Goal: Transaction & Acquisition: Purchase product/service

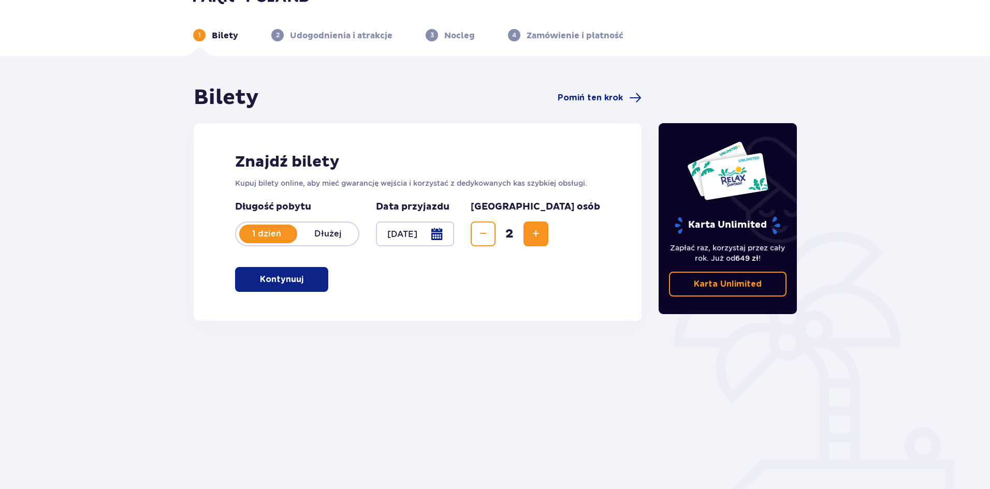
scroll to position [38, 0]
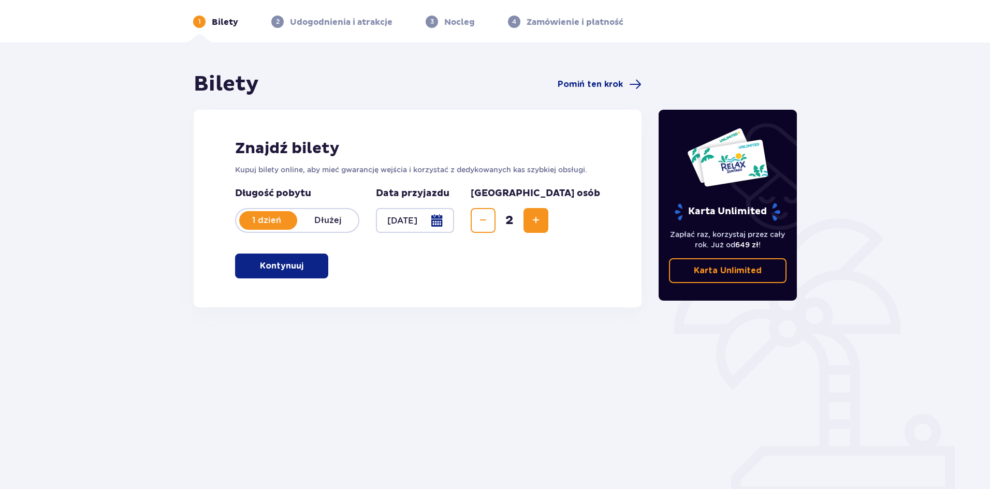
click at [294, 269] on p "Kontynuuj" at bounding box center [282, 266] width 44 height 11
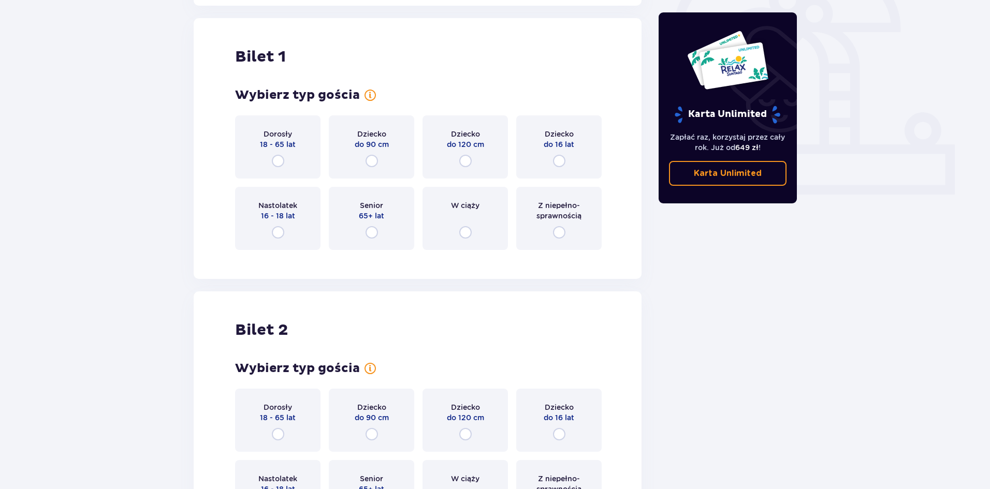
scroll to position [346, 0]
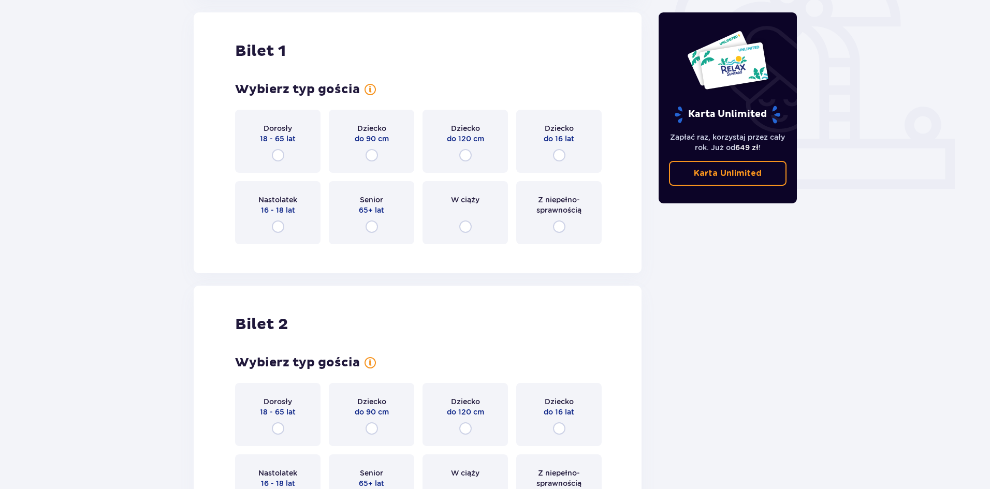
click at [287, 158] on div "Dorosły 18 - 65 lat" at bounding box center [277, 141] width 85 height 63
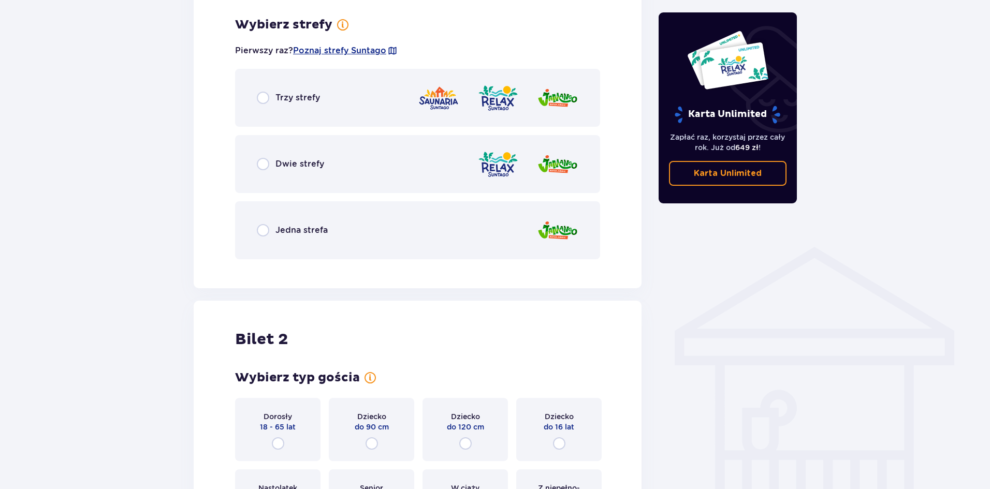
scroll to position [599, 0]
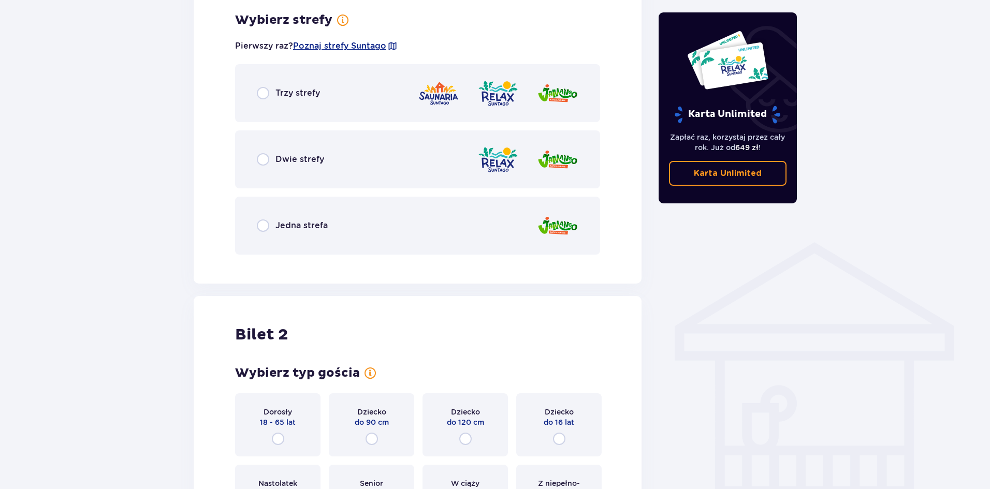
click at [309, 109] on div "Trzy strefy" at bounding box center [417, 93] width 365 height 58
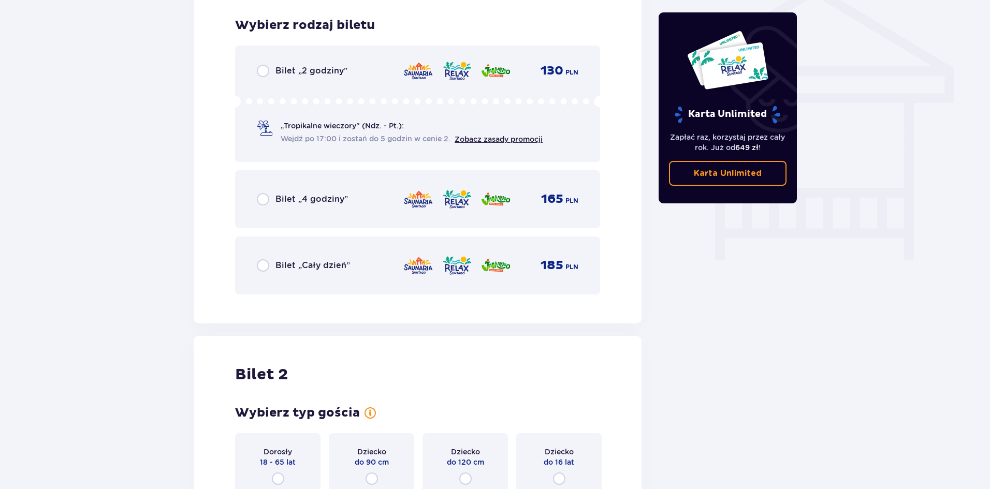
scroll to position [862, 0]
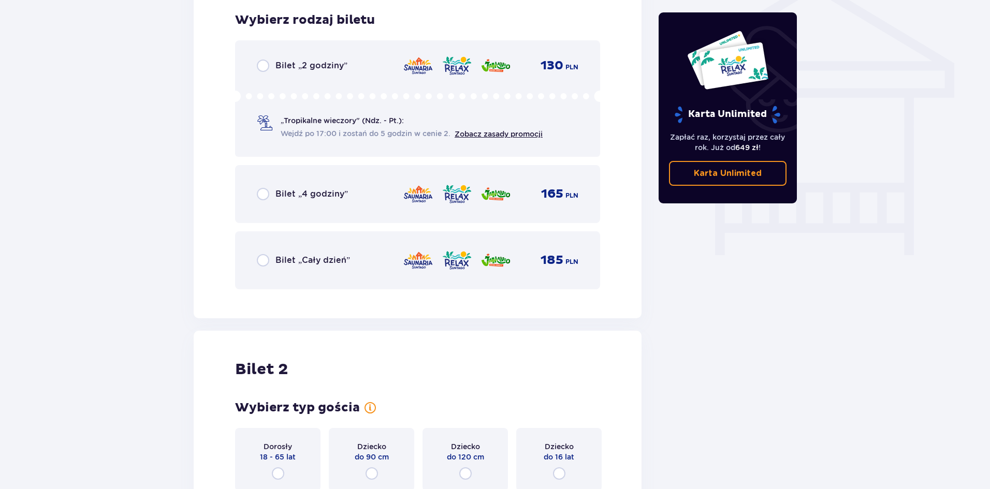
click at [344, 132] on span "Wejdź po 17:00 i zostań do 5 godzin w cenie 2." at bounding box center [366, 133] width 170 height 10
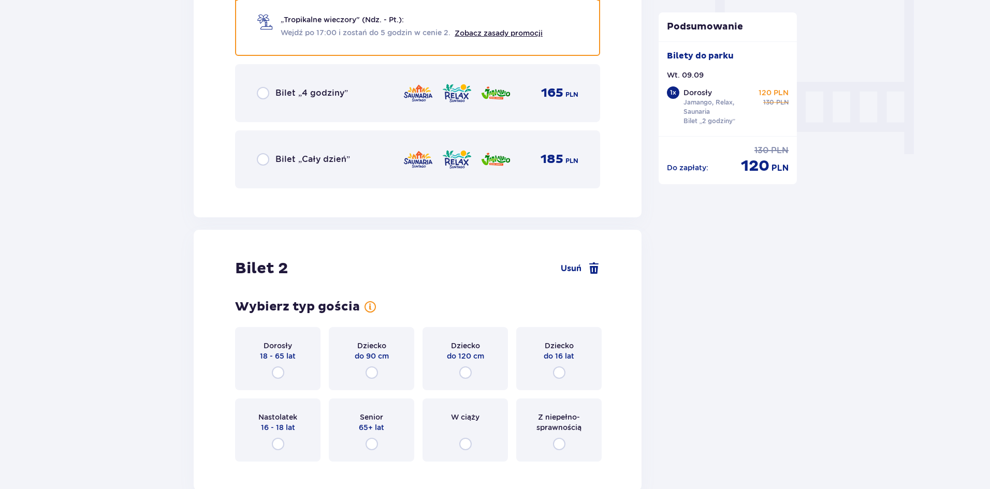
scroll to position [869, 0]
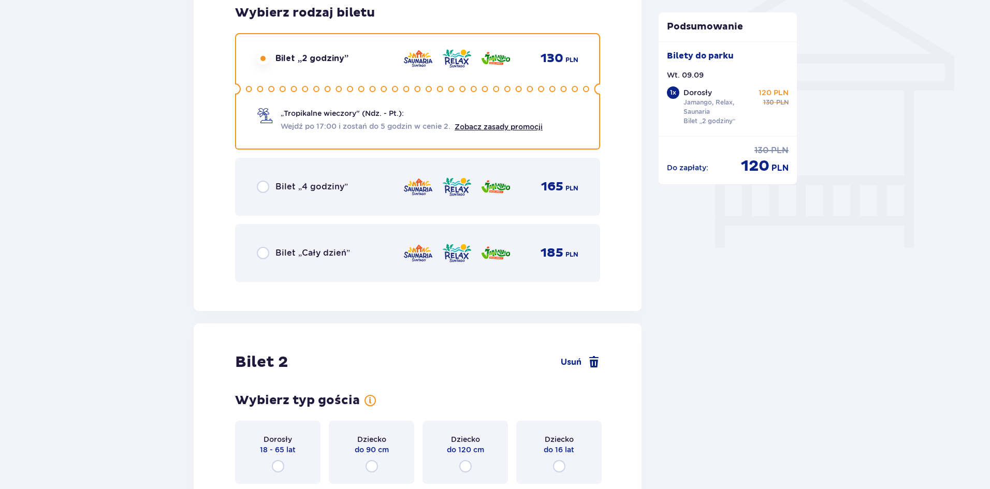
click at [254, 182] on div "Bilet „4 godziny” 165 PLN" at bounding box center [417, 187] width 365 height 58
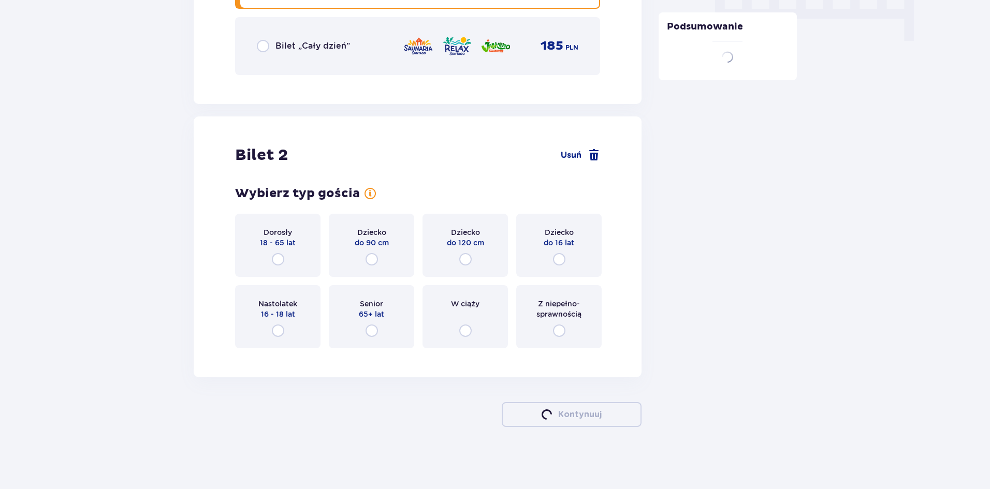
click at [257, 235] on div "Dorosły 18 - 65 lat" at bounding box center [277, 245] width 85 height 63
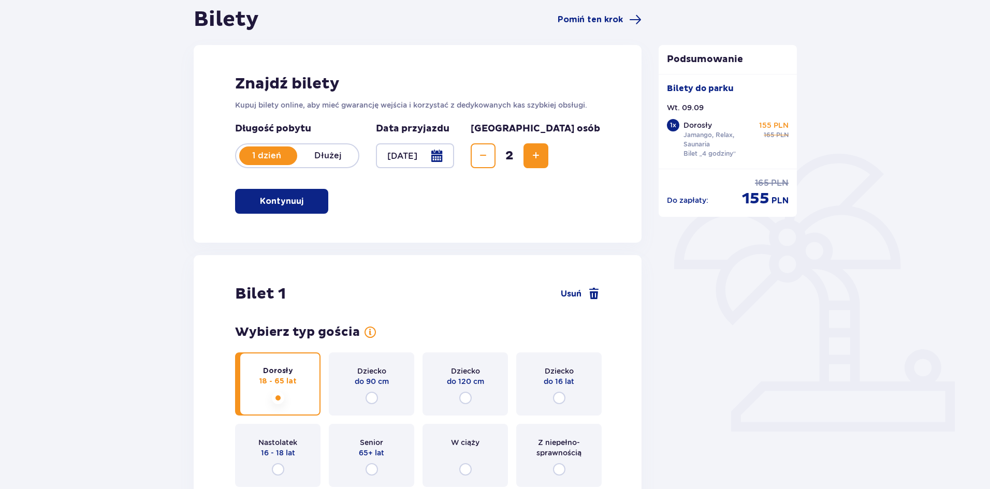
scroll to position [0, 0]
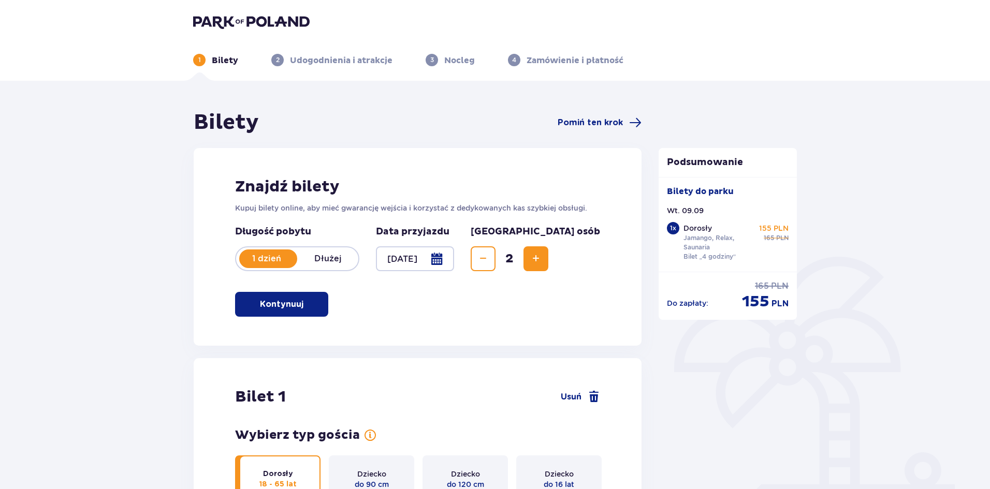
click at [227, 22] on img at bounding box center [251, 22] width 117 height 15
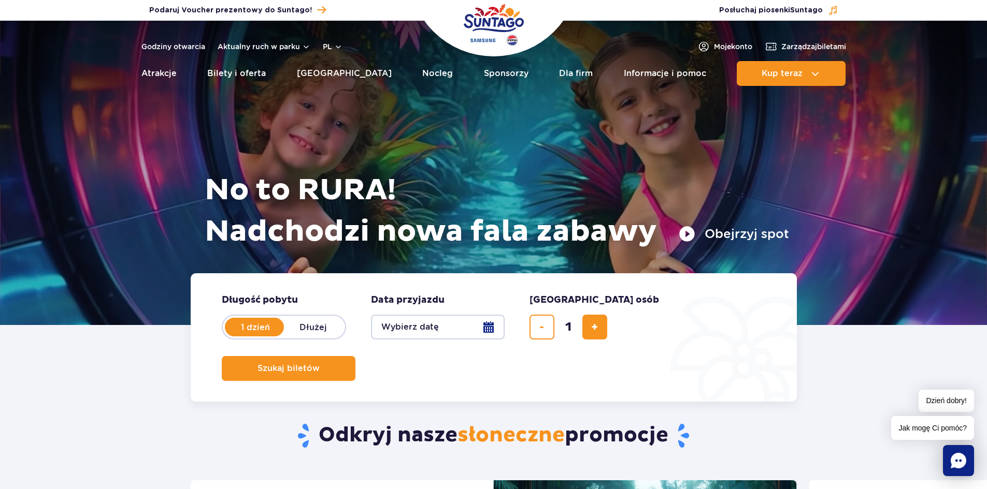
click at [499, 24] on img "Park of Poland" at bounding box center [494, 25] width 60 height 48
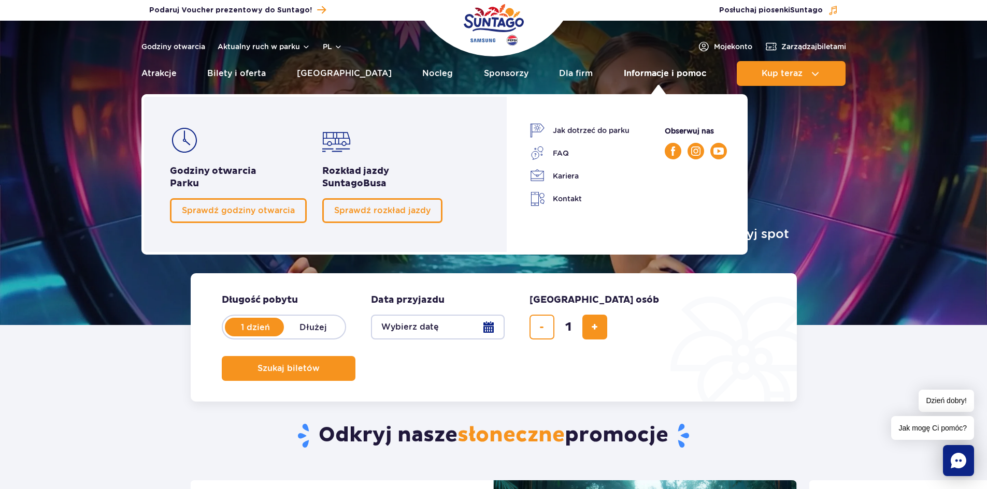
click at [649, 67] on link "Informacje i pomoc" at bounding box center [665, 73] width 82 height 25
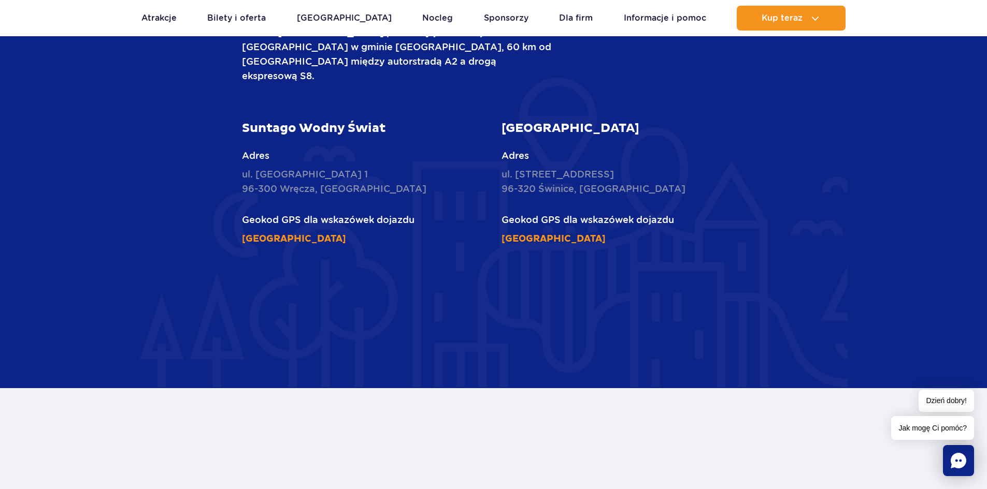
scroll to position [1450, 0]
